Goal: Task Accomplishment & Management: Manage account settings

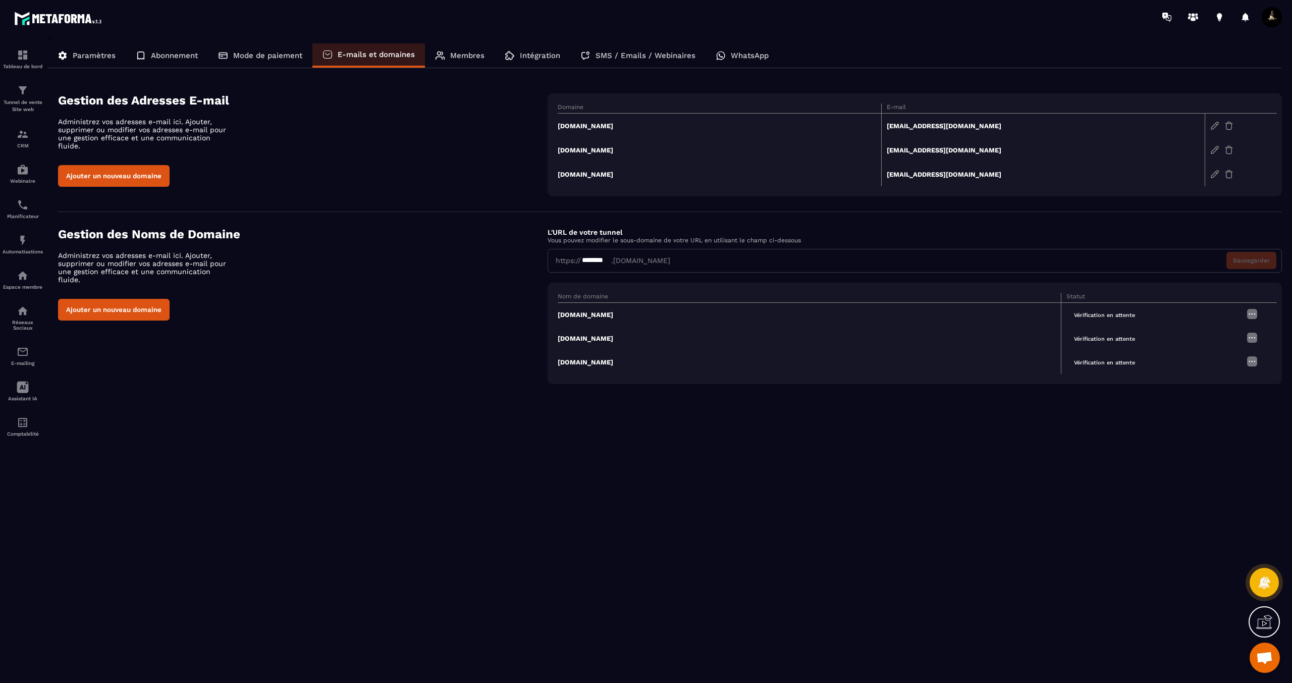
click at [1113, 315] on span "Vérification en attente" at bounding box center [1104, 315] width 76 height 12
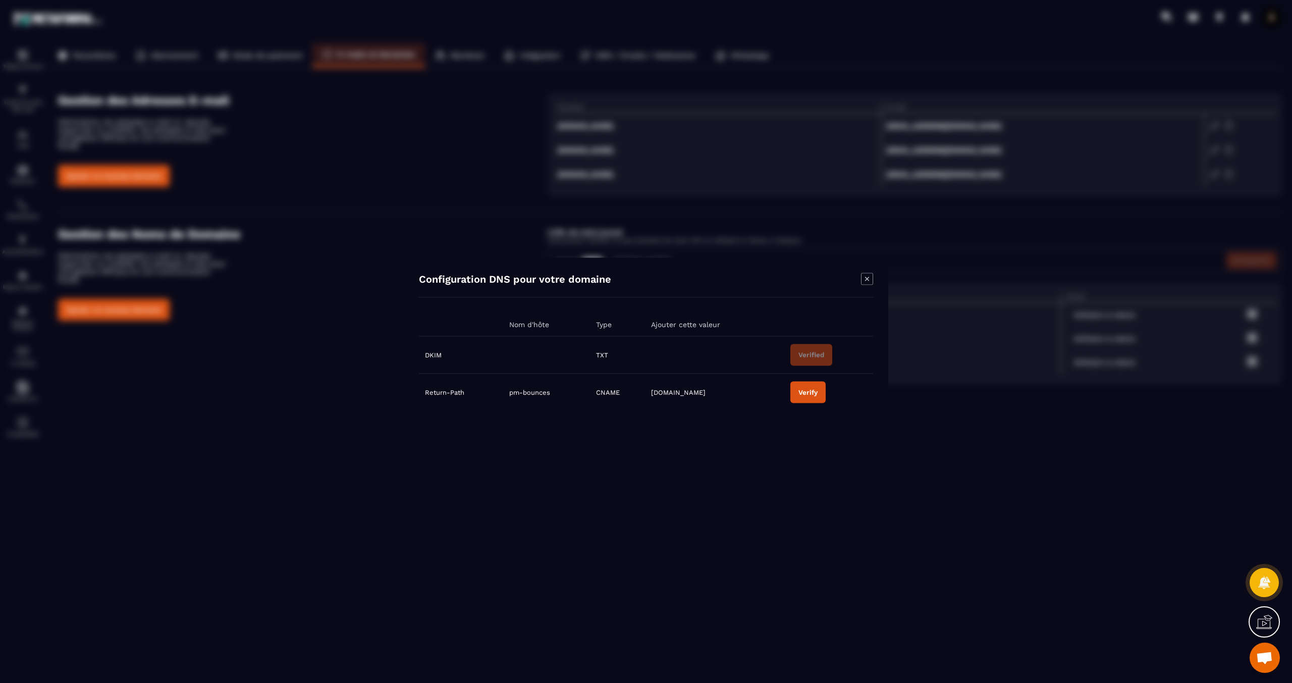
click at [801, 390] on div "Verify" at bounding box center [807, 392] width 19 height 8
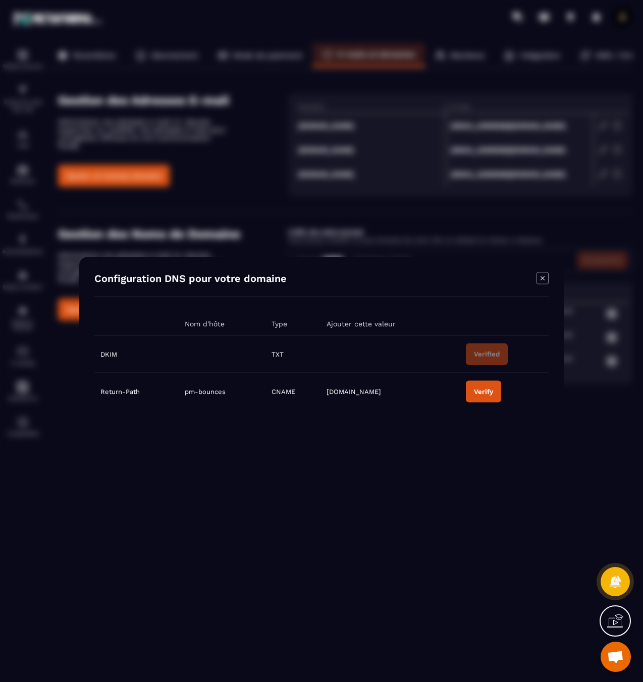
click at [124, 393] on td "Return-Path" at bounding box center [136, 391] width 84 height 37
click at [124, 394] on td "Return-Path" at bounding box center [136, 391] width 84 height 37
click at [138, 394] on td "Return-Path" at bounding box center [136, 391] width 84 height 37
click at [147, 394] on td "Return-Path" at bounding box center [136, 391] width 84 height 37
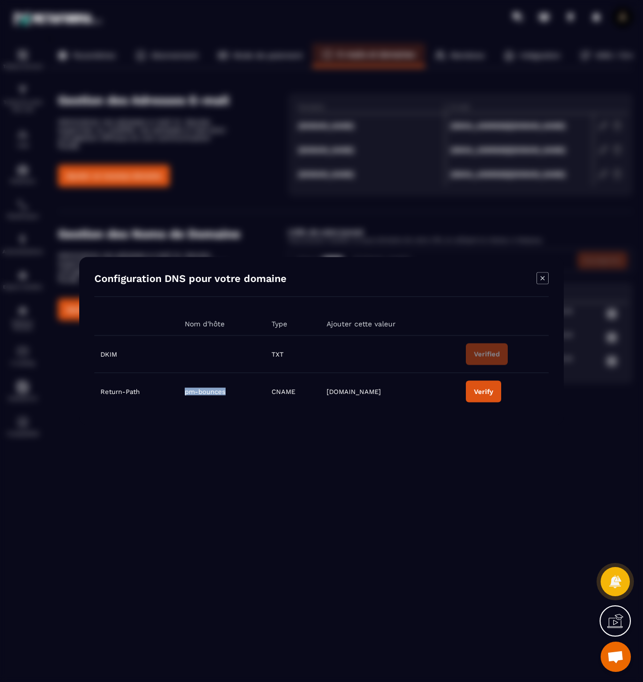
drag, startPoint x: 210, startPoint y: 392, endPoint x: 176, endPoint y: 391, distance: 34.9
click at [173, 391] on tr "Return-Path pm-bounces CNAME [DOMAIN_NAME] Verify" at bounding box center [321, 391] width 454 height 37
copy tr "pm-bounces"
click at [345, 393] on span "[DOMAIN_NAME]" at bounding box center [354, 392] width 55 height 8
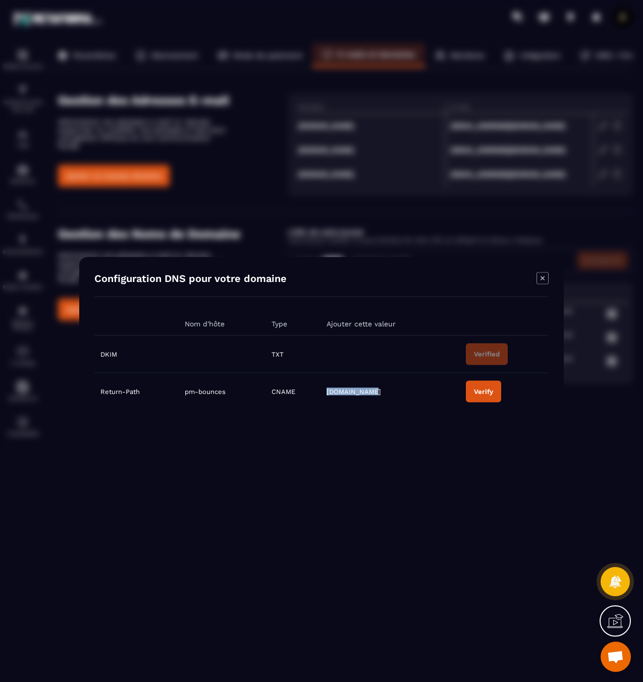
drag, startPoint x: 360, startPoint y: 392, endPoint x: 325, endPoint y: 391, distance: 35.3
click at [318, 391] on tr "Return-Path pm-bounces CNAME [DOMAIN_NAME] Verify" at bounding box center [321, 391] width 454 height 37
copy tr "[DOMAIN_NAME]"
click at [477, 392] on div "Verify" at bounding box center [483, 392] width 19 height 8
click at [481, 396] on button "Verify" at bounding box center [483, 392] width 35 height 22
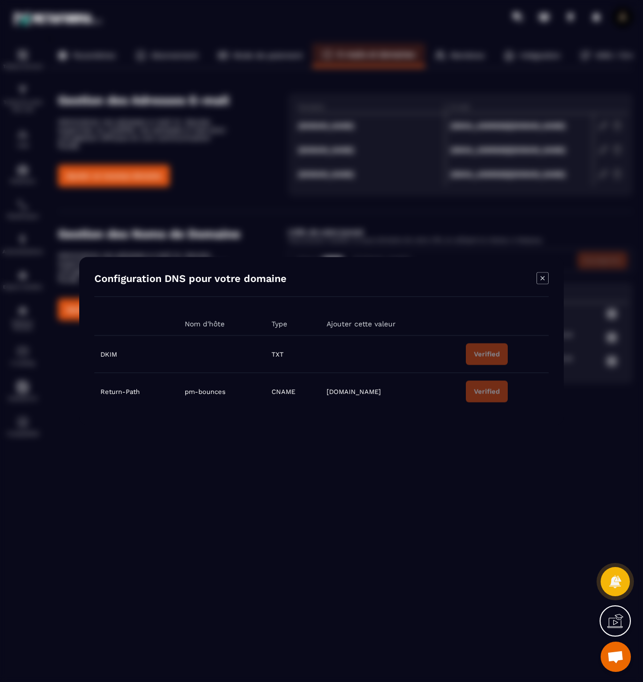
click at [543, 282] on icon "Modal window" at bounding box center [542, 279] width 12 height 12
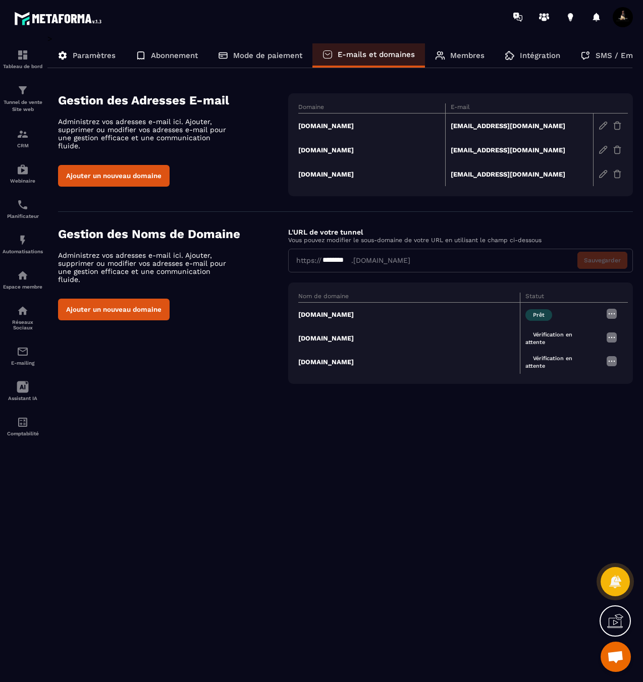
click at [542, 334] on span "Vérification en attente" at bounding box center [548, 338] width 47 height 19
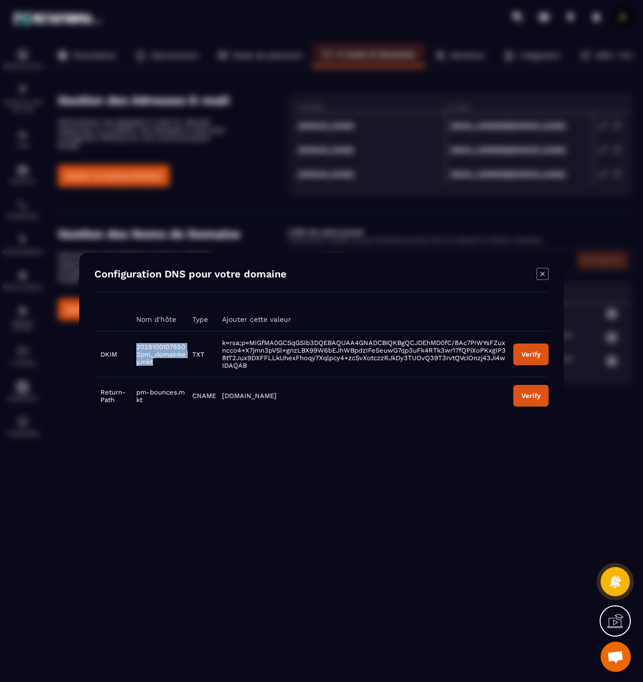
drag, startPoint x: 156, startPoint y: 362, endPoint x: 131, endPoint y: 342, distance: 32.3
click at [131, 342] on td "20251001075502pm._domainkey.mkt" at bounding box center [158, 355] width 57 height 46
copy span "20251001075502pm._domainkey.mkt"
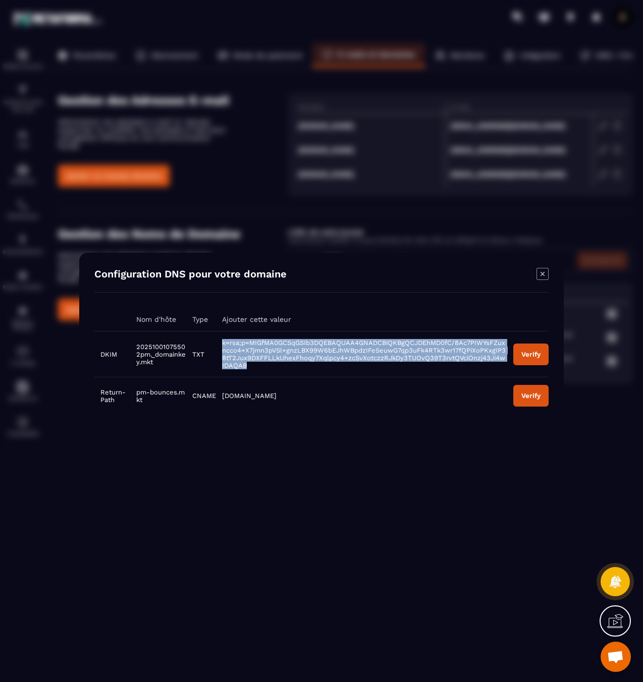
drag, startPoint x: 235, startPoint y: 351, endPoint x: 248, endPoint y: 363, distance: 17.9
click at [248, 363] on td "k=rsa;p=MIGfMA0GCSqGSIb3DQEBAQUAA4GNADCBiQKBgQCJDEhMD0fC/8Ac7PIWYsFZuxncco4+X7j…" at bounding box center [361, 355] width 291 height 46
copy span "k=rsa;p=MIGfMA0GCSqGSIb3DQEBAQUAA4GNADCBiQKBgQCJDEhMD0fC/8Ac7PIWYsFZuxncco4+X7j…"
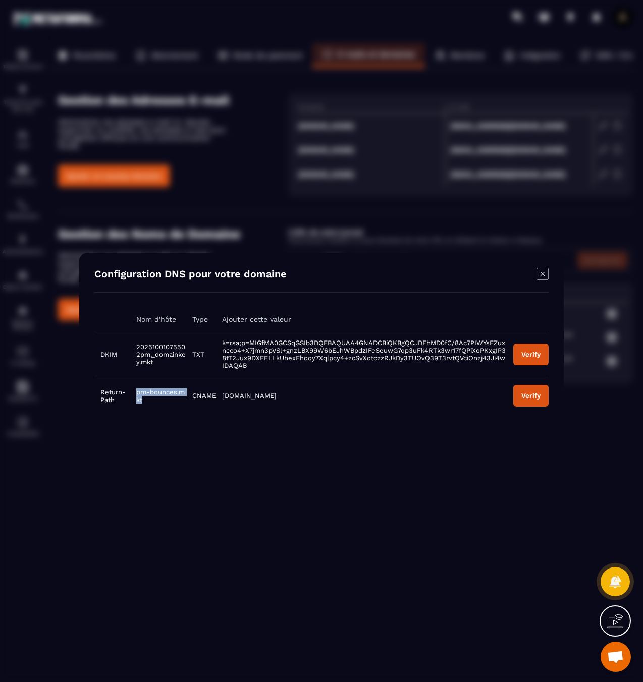
drag, startPoint x: 140, startPoint y: 400, endPoint x: 131, endPoint y: 391, distance: 12.9
click at [131, 391] on td "pm-bounces.mkt" at bounding box center [158, 395] width 57 height 37
copy span "pm-bounces.mkt"
click at [234, 396] on span "[DOMAIN_NAME]" at bounding box center [249, 396] width 55 height 8
drag, startPoint x: 222, startPoint y: 397, endPoint x: 277, endPoint y: 397, distance: 55.0
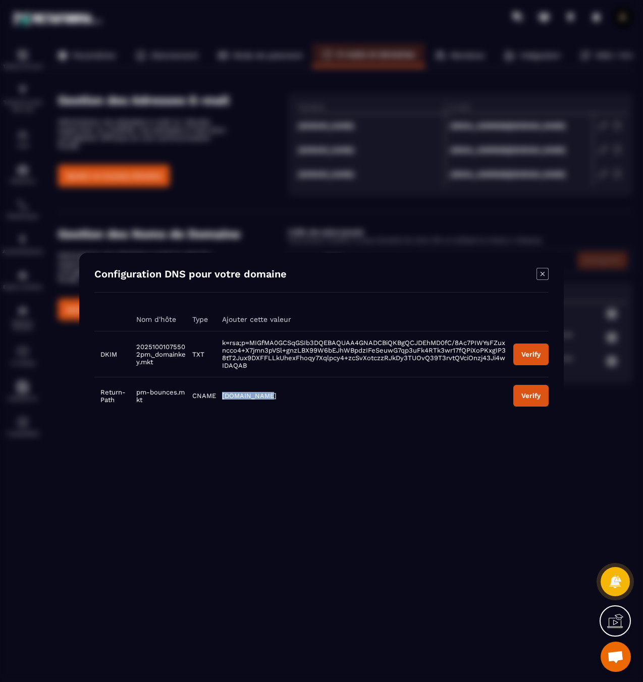
click at [275, 396] on td "[DOMAIN_NAME]" at bounding box center [361, 395] width 291 height 37
copy span "[DOMAIN_NAME]"
click at [528, 358] on button "Verify" at bounding box center [530, 355] width 35 height 22
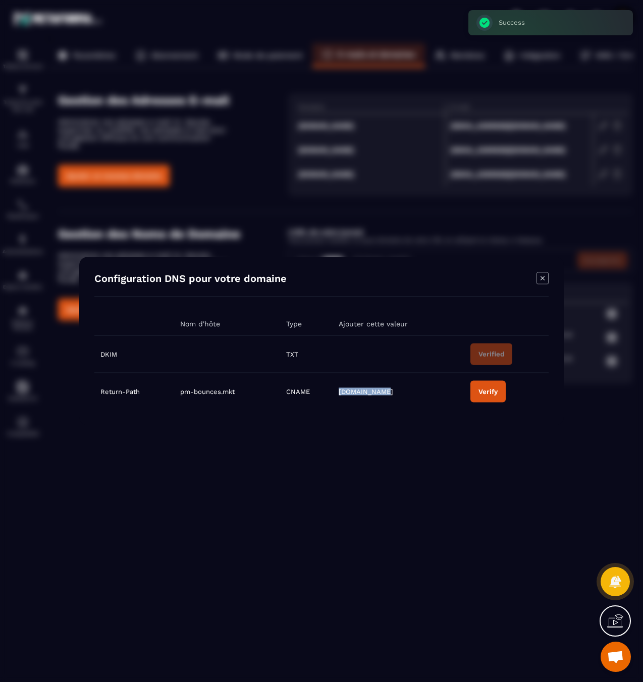
click at [487, 394] on div "Verify" at bounding box center [487, 392] width 19 height 8
click at [542, 278] on icon "Modal window" at bounding box center [542, 278] width 4 height 4
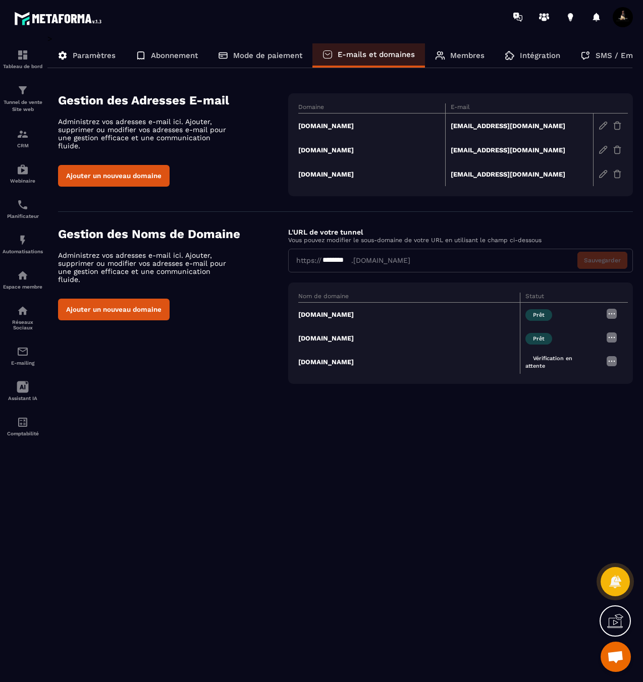
click at [614, 55] on p "SMS / Emails / Webinaires" at bounding box center [646, 55] width 100 height 9
